Goal: Information Seeking & Learning: Learn about a topic

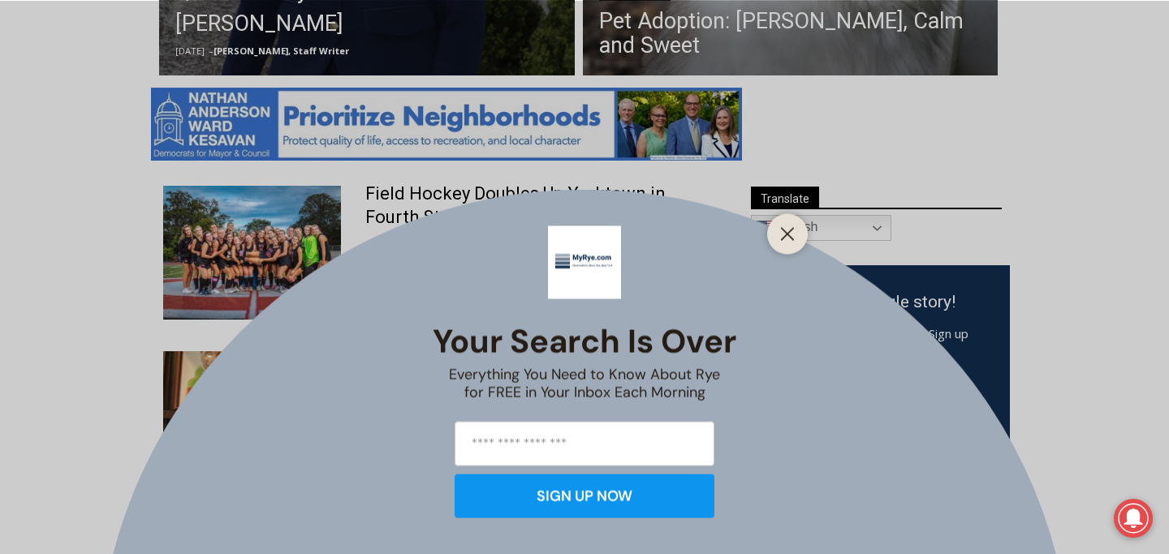
scroll to position [786, 0]
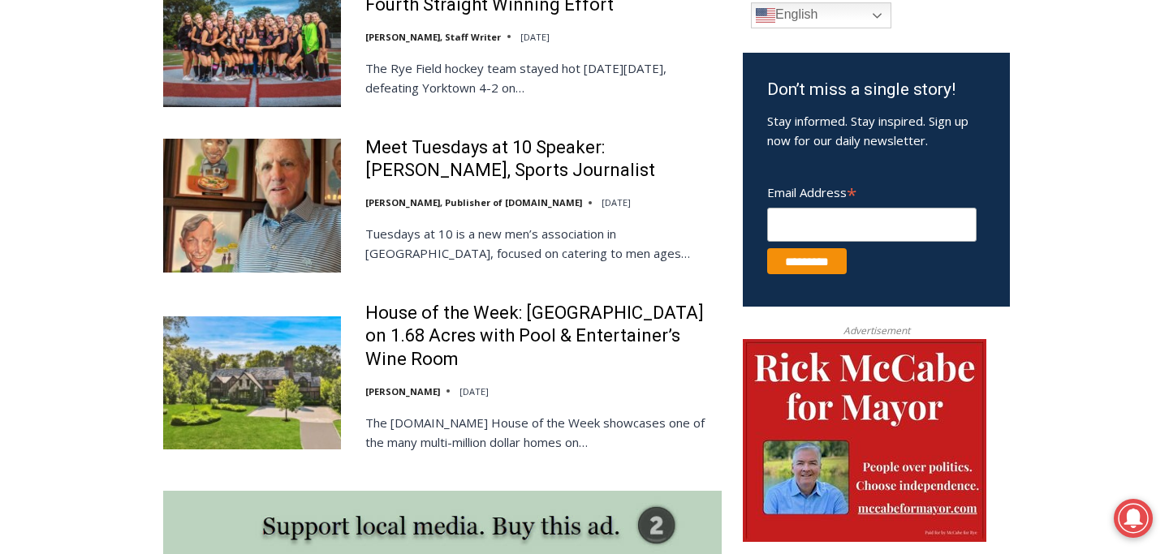
scroll to position [1006, 0]
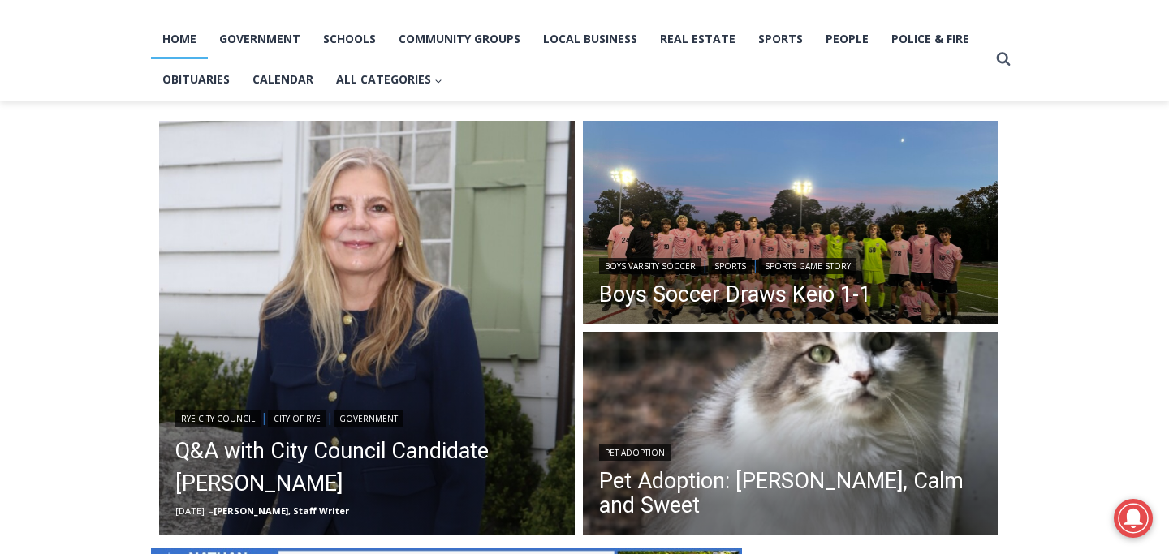
scroll to position [330, 0]
